Goal: Transaction & Acquisition: Book appointment/travel/reservation

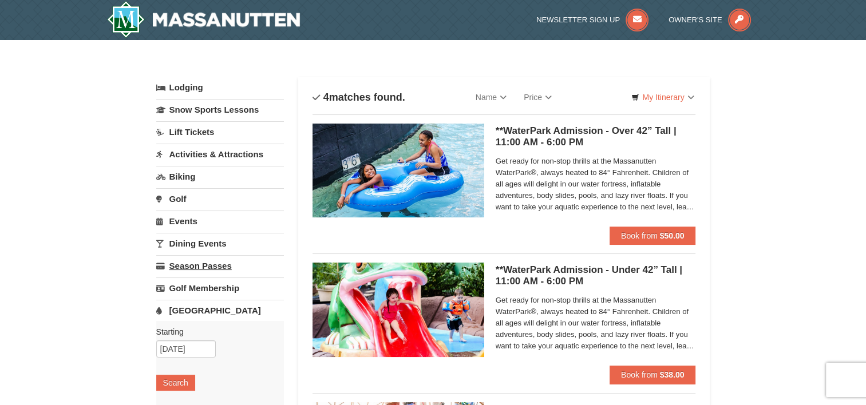
click at [215, 263] on link "Season Passes" at bounding box center [220, 265] width 128 height 21
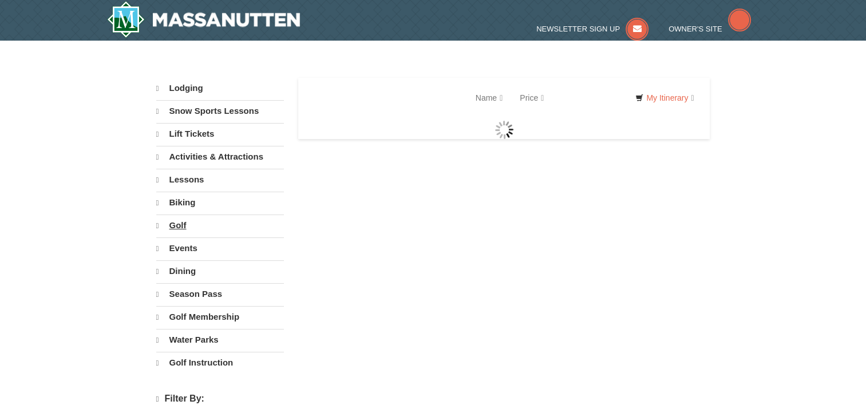
select select "9"
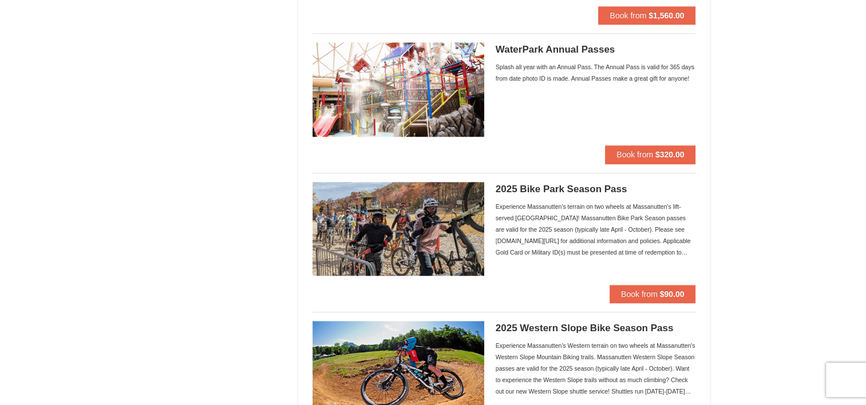
scroll to position [916, 0]
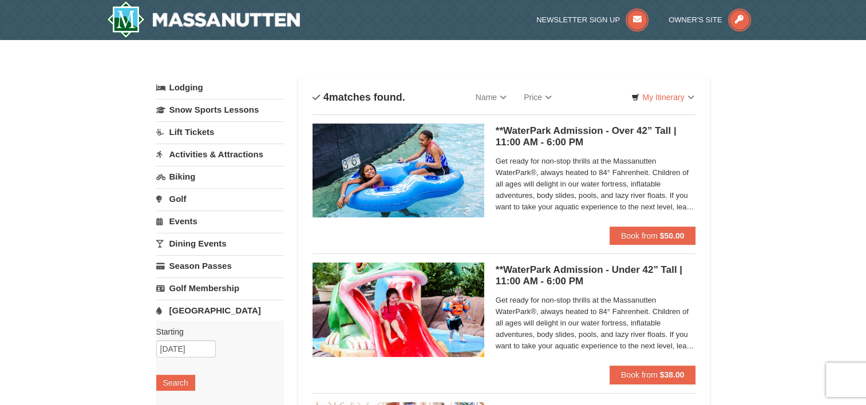
click at [770, 199] on div "× Categories List Filter My Itinerary Questions? 1-540-289-9441 Lodging Arrival…" at bounding box center [433, 372] width 866 height 664
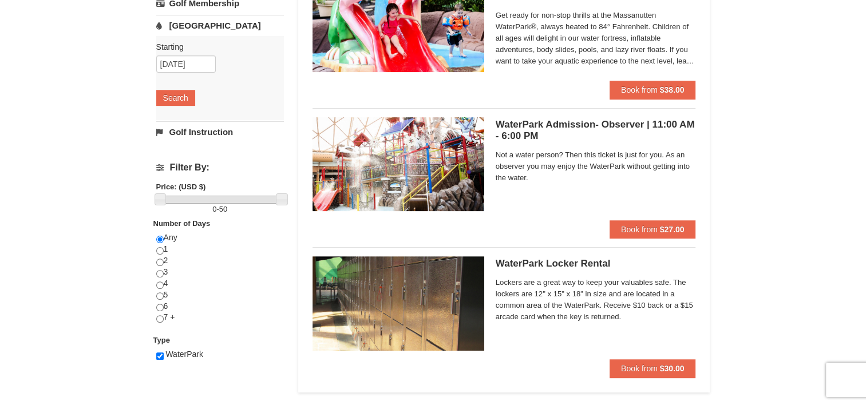
scroll to position [286, 0]
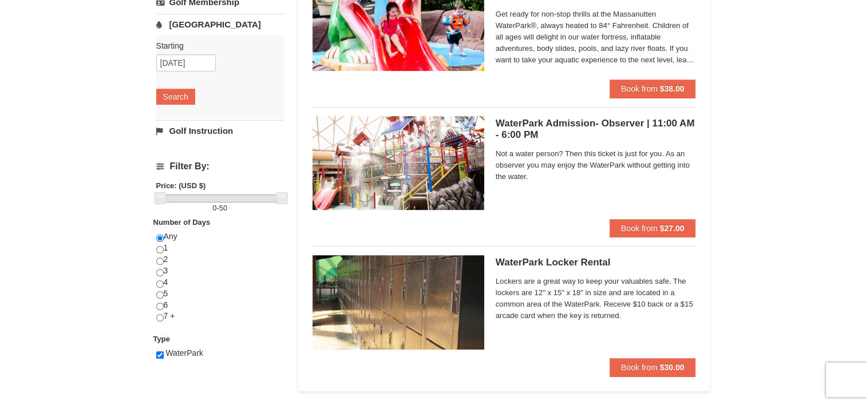
click at [216, 263] on div "Any 1 2 3 4 5 6 7 +" at bounding box center [220, 282] width 128 height 103
click at [160, 270] on input "radio" at bounding box center [159, 272] width 7 height 7
radio input "true"
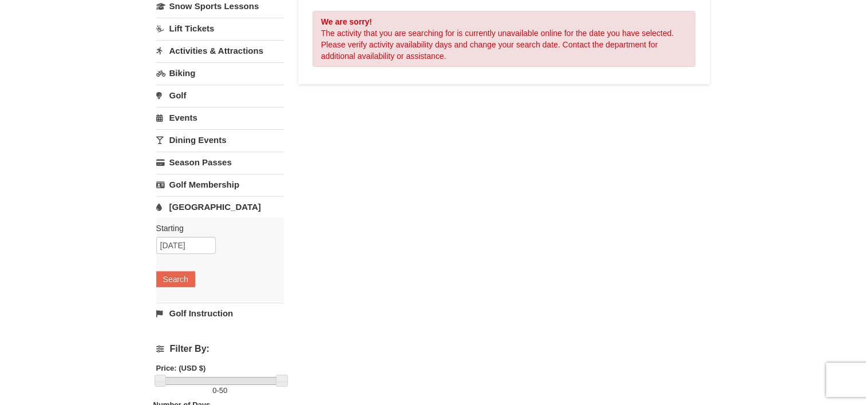
scroll to position [0, 0]
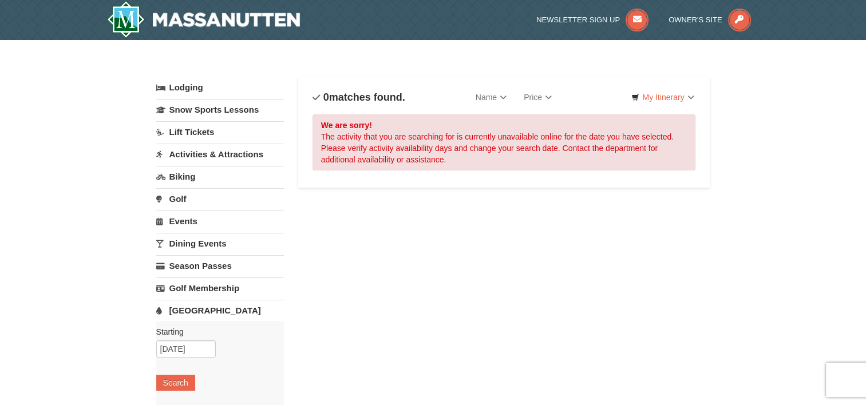
click at [188, 308] on link "[GEOGRAPHIC_DATA]" at bounding box center [220, 310] width 128 height 21
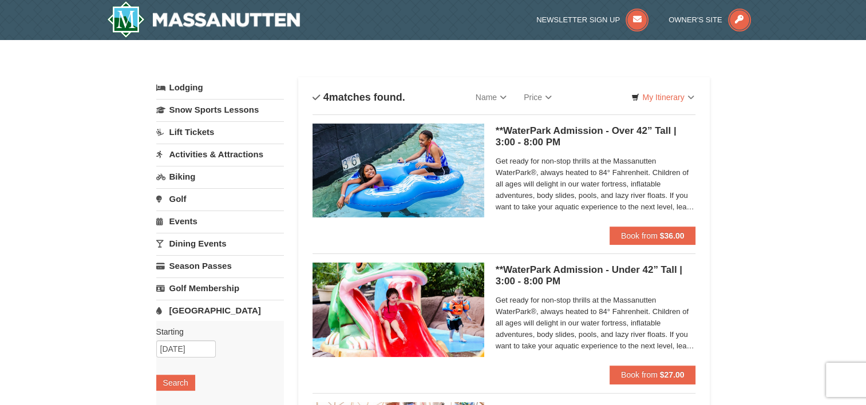
click at [220, 345] on div "Starting Please format dates MM/DD/YYYY Please format dates MM/DD/YYYY 09/29/20…" at bounding box center [220, 363] width 128 height 84
click at [533, 233] on div "**WaterPark Admission - Over 42” Tall | 3:00 - 8:00 PM Massanutten Indoor/Outdo…" at bounding box center [505, 175] width 384 height 121
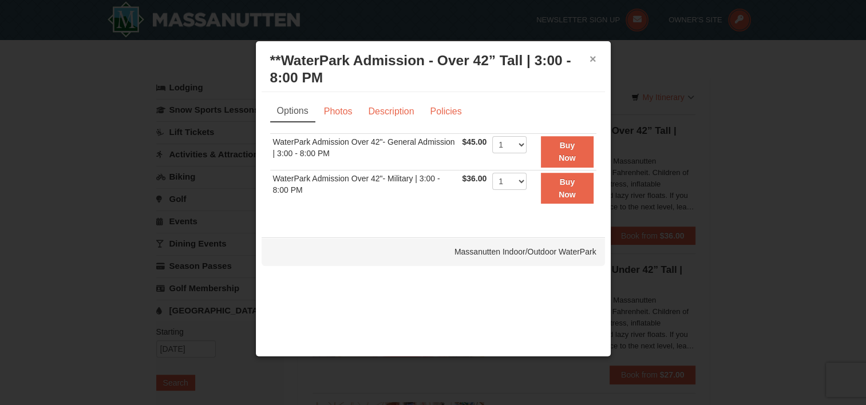
click at [592, 57] on button "×" at bounding box center [593, 58] width 7 height 11
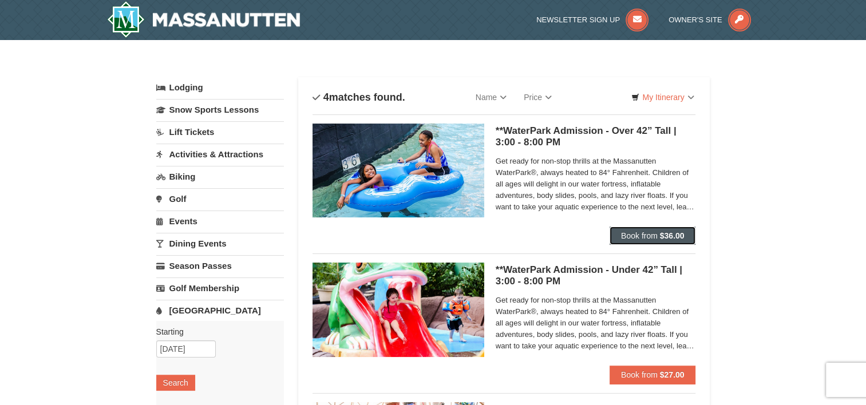
click at [633, 231] on button "Book from $36.00" at bounding box center [653, 236] width 86 height 18
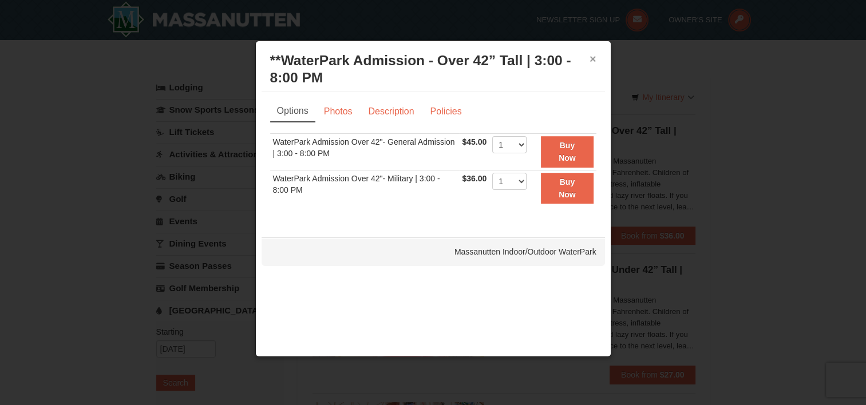
click at [592, 56] on button "×" at bounding box center [593, 58] width 7 height 11
